Goal: Navigation & Orientation: Find specific page/section

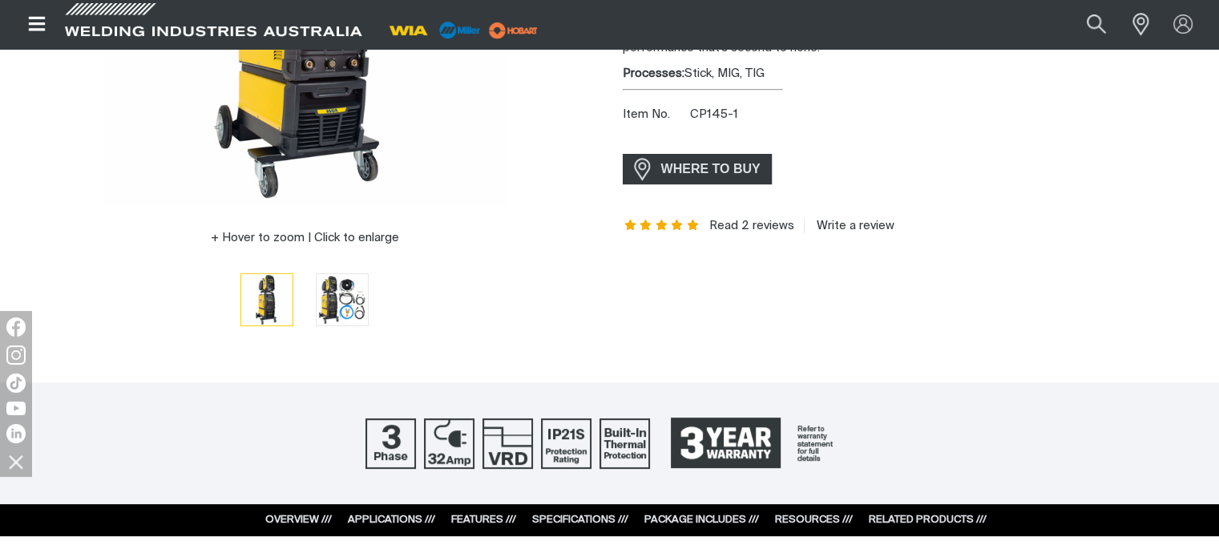
scroll to position [383, 0]
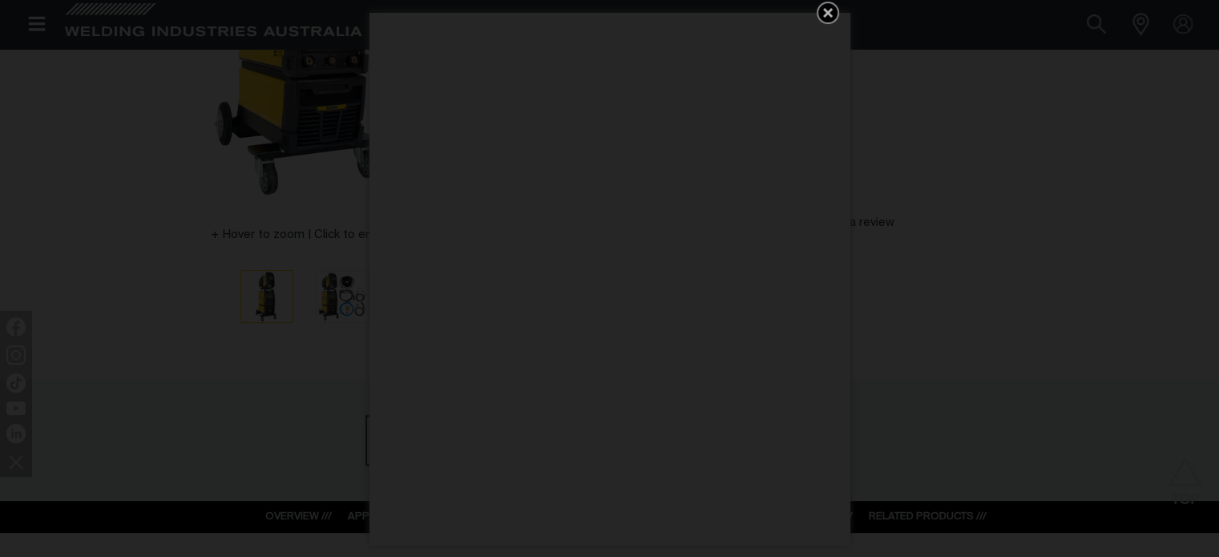
click at [827, 12] on icon "Get 5 WIA Welding Guides Free!" at bounding box center [828, 13] width 10 height 10
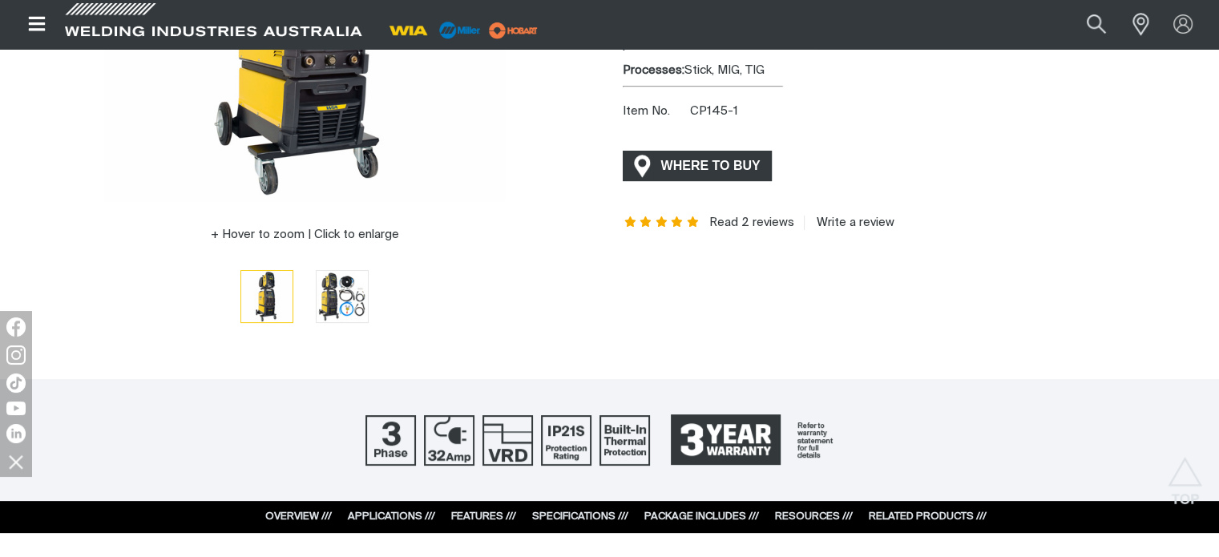
click at [721, 163] on span "WHERE TO BUY" at bounding box center [711, 166] width 120 height 26
